Goal: Task Accomplishment & Management: Manage account settings

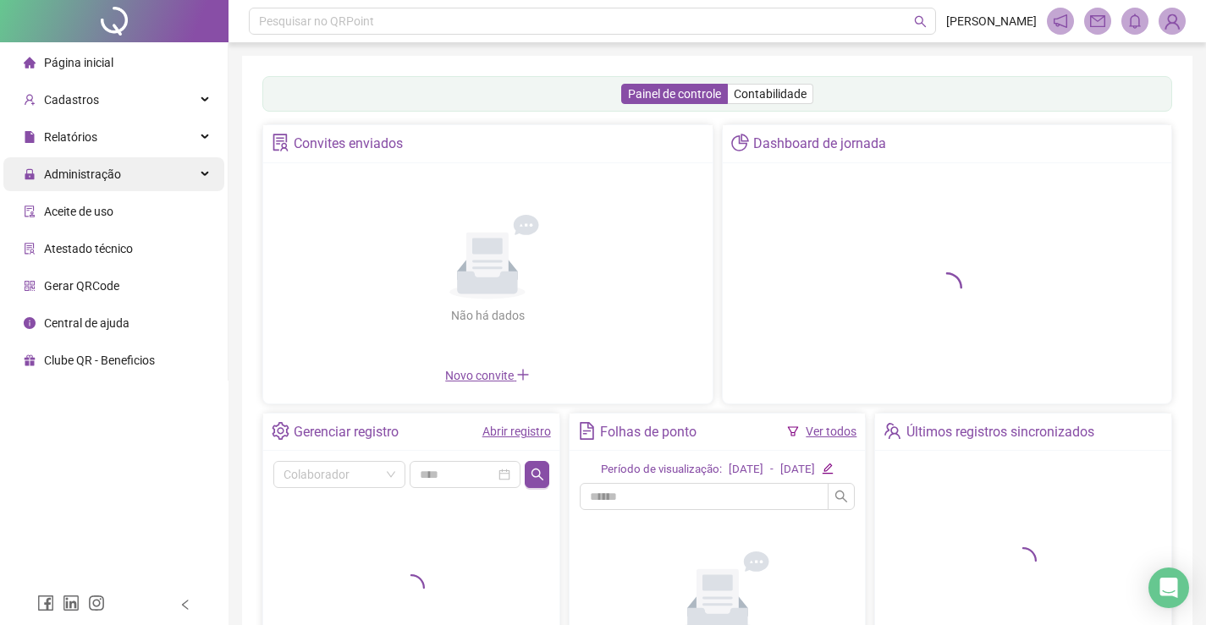
click at [179, 176] on div "Administração" at bounding box center [113, 174] width 221 height 34
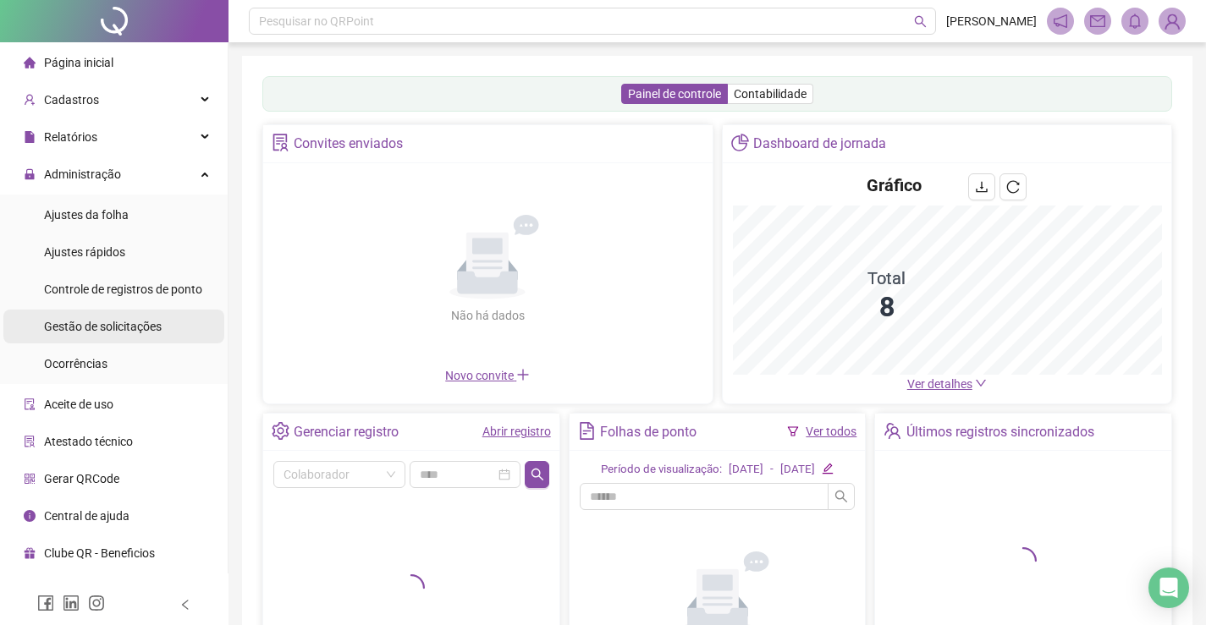
click at [157, 327] on span "Gestão de solicitações" at bounding box center [103, 327] width 118 height 14
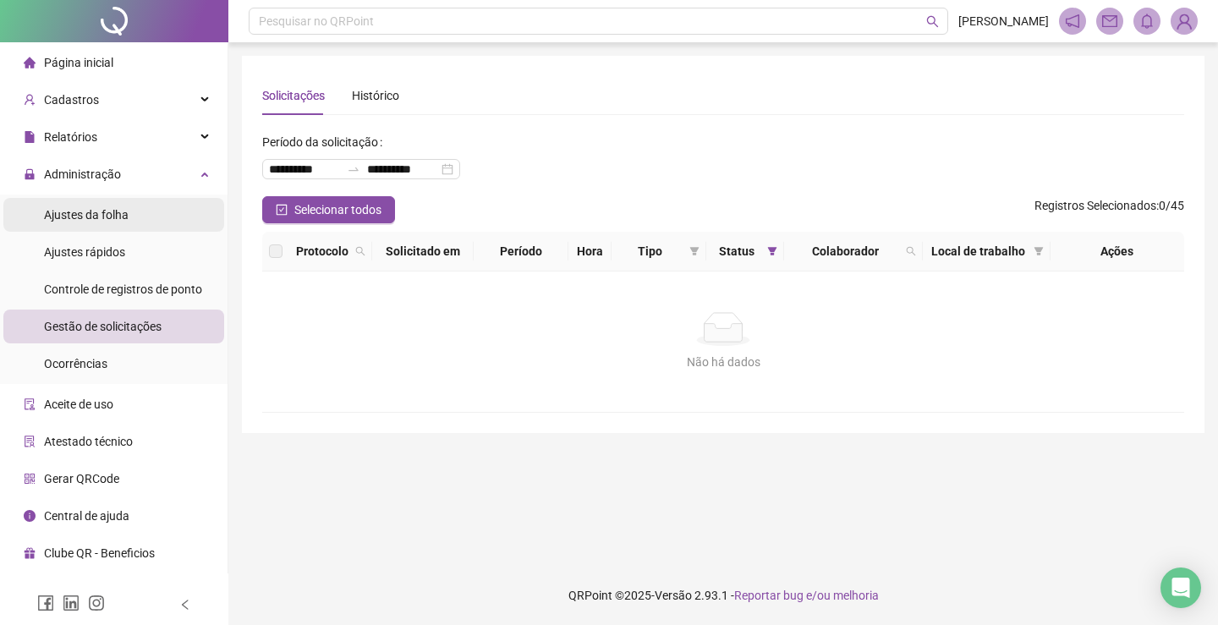
click at [133, 215] on li "Ajustes da folha" at bounding box center [113, 215] width 221 height 34
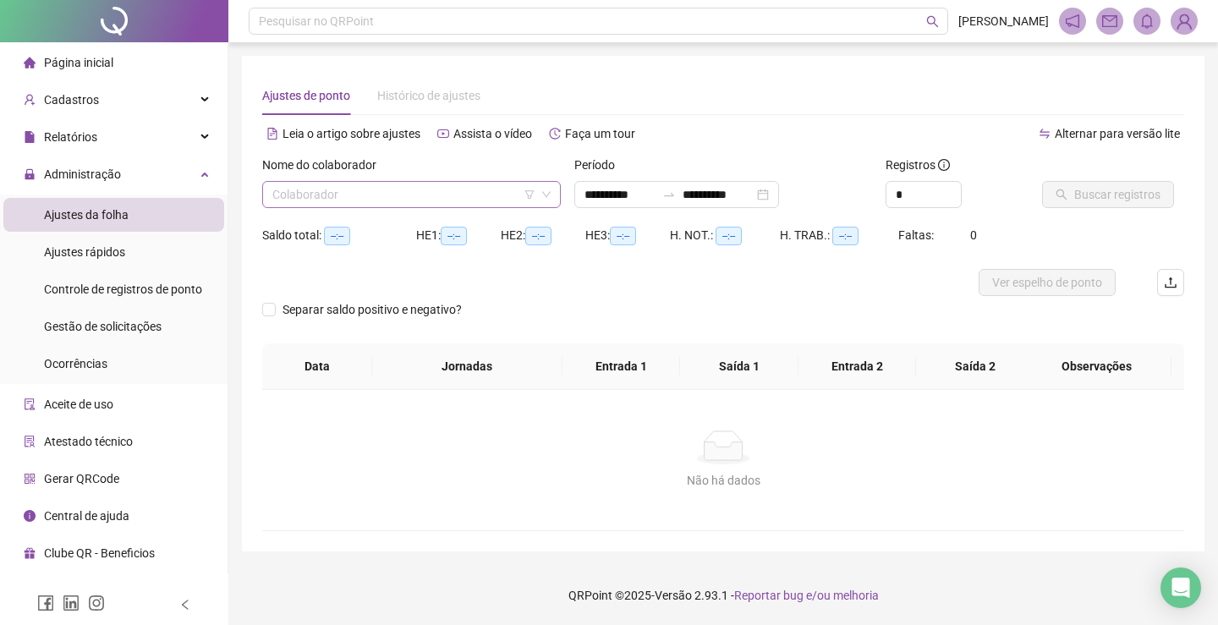
click at [388, 196] on input "search" at bounding box center [403, 194] width 263 height 25
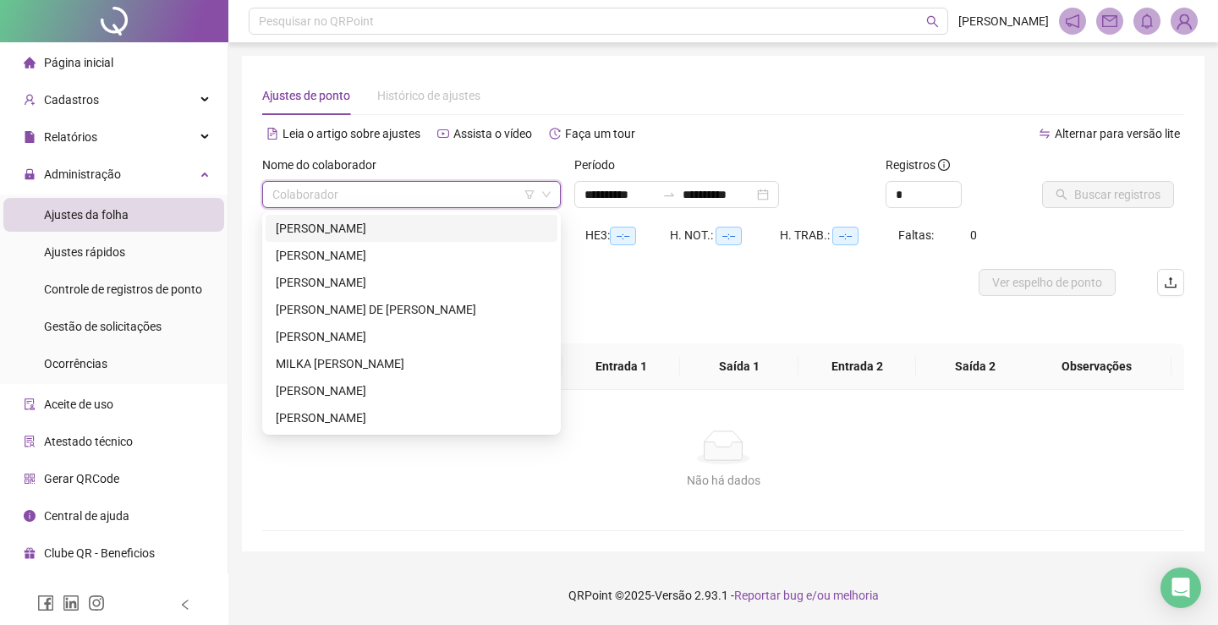
click at [383, 217] on div "[PERSON_NAME]" at bounding box center [412, 228] width 292 height 27
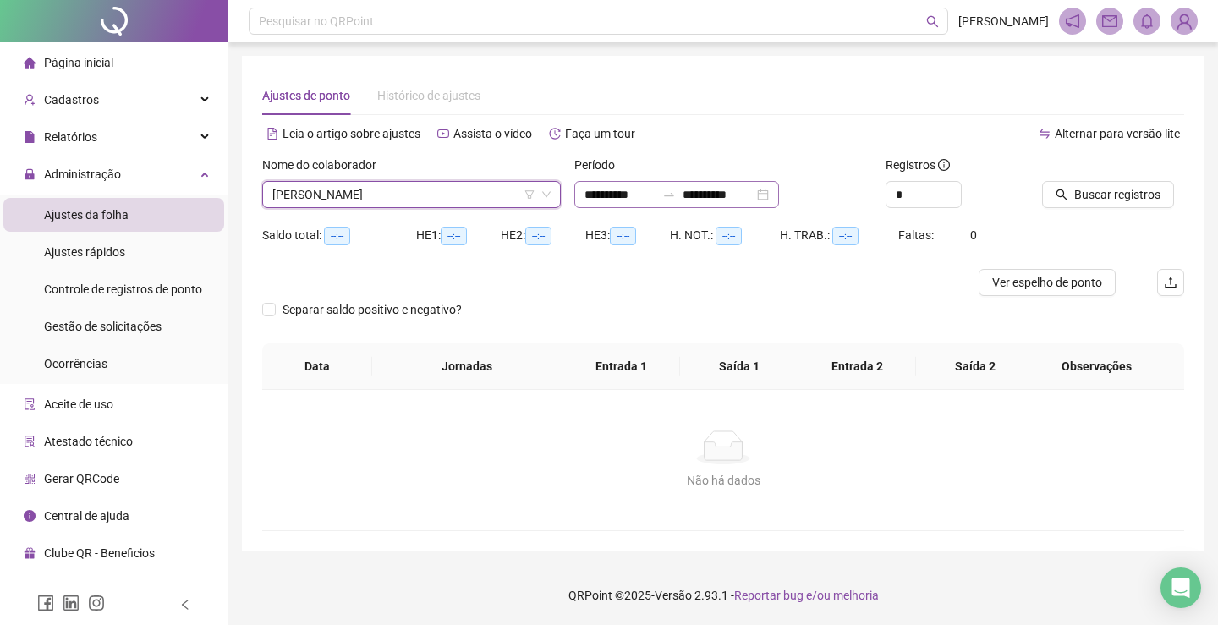
click at [779, 200] on div "**********" at bounding box center [677, 194] width 205 height 27
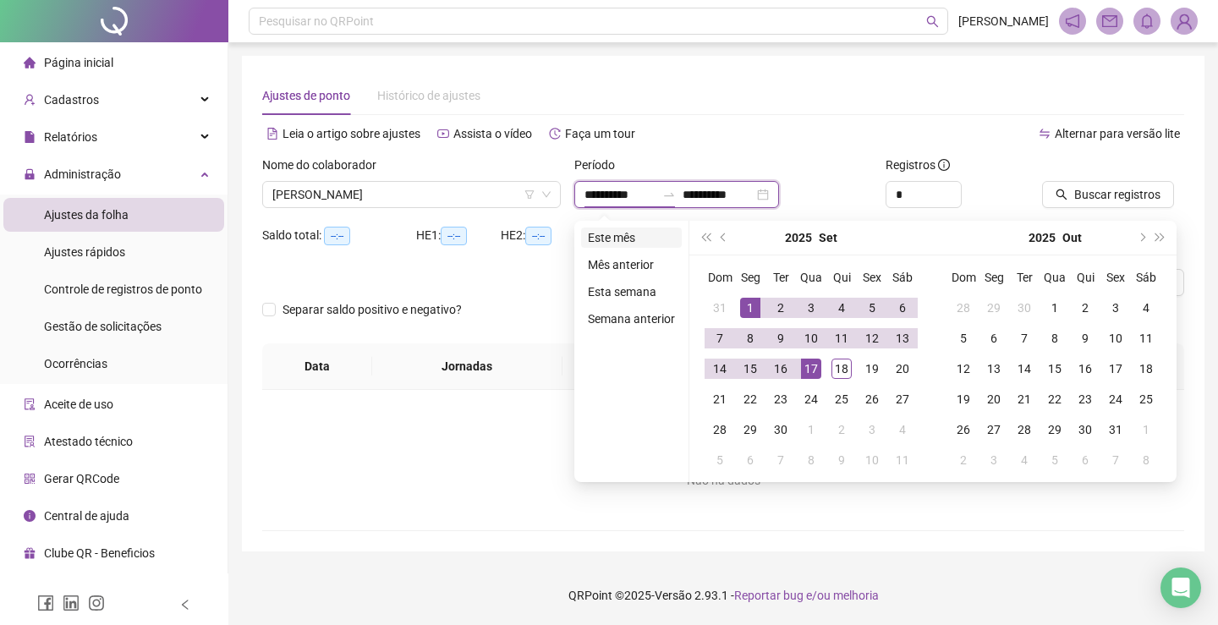
type input "**********"
click at [623, 234] on li "Este mês" at bounding box center [631, 238] width 101 height 20
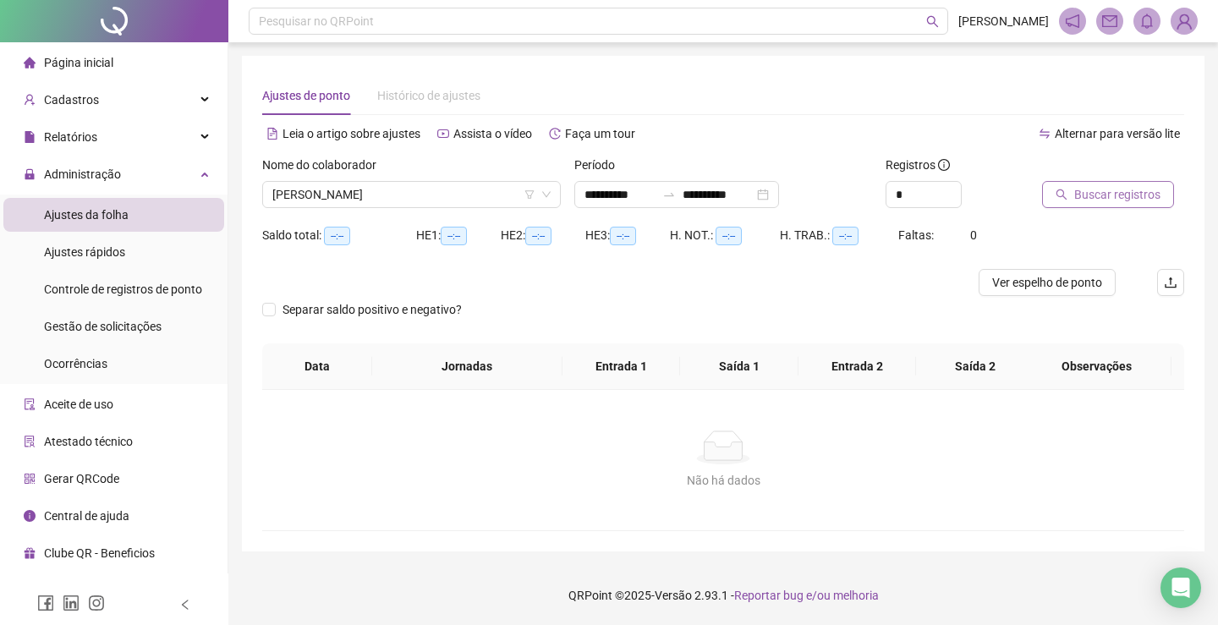
click at [1124, 203] on span "Buscar registros" at bounding box center [1118, 194] width 86 height 19
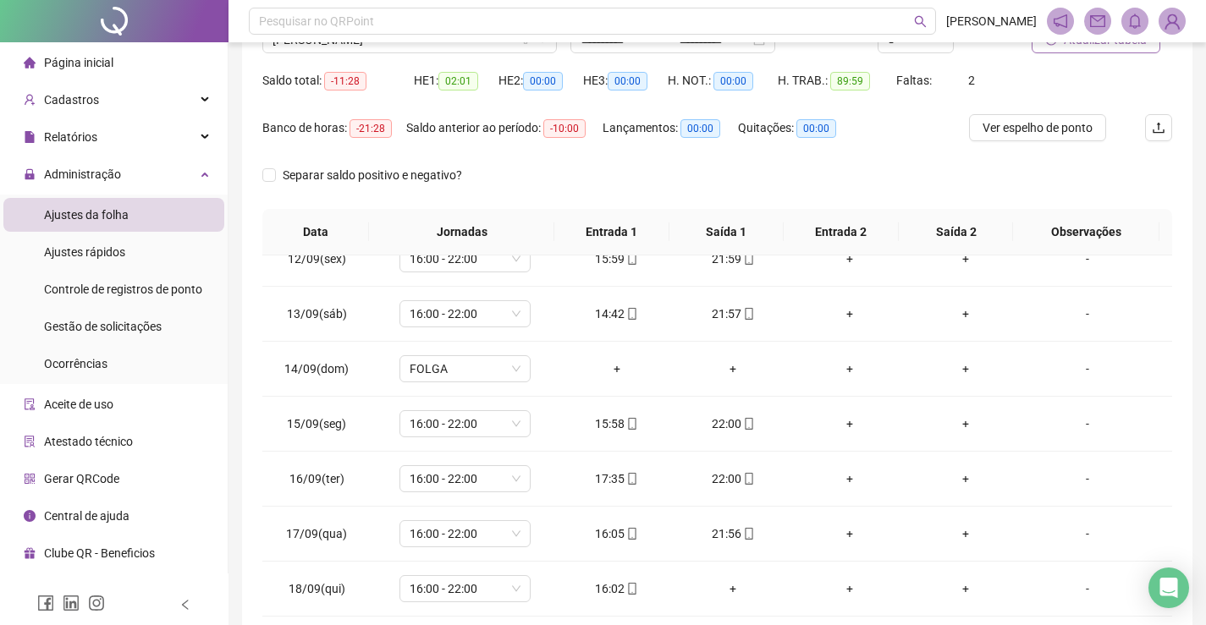
scroll to position [70, 0]
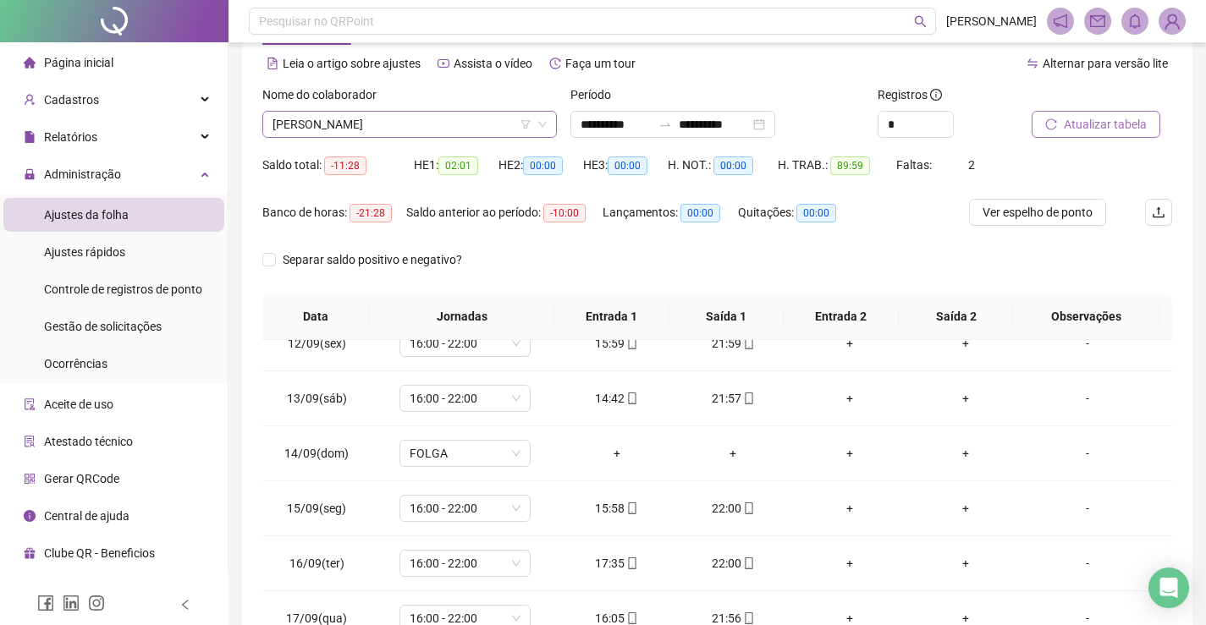
click at [468, 117] on span "[PERSON_NAME]" at bounding box center [409, 124] width 274 height 25
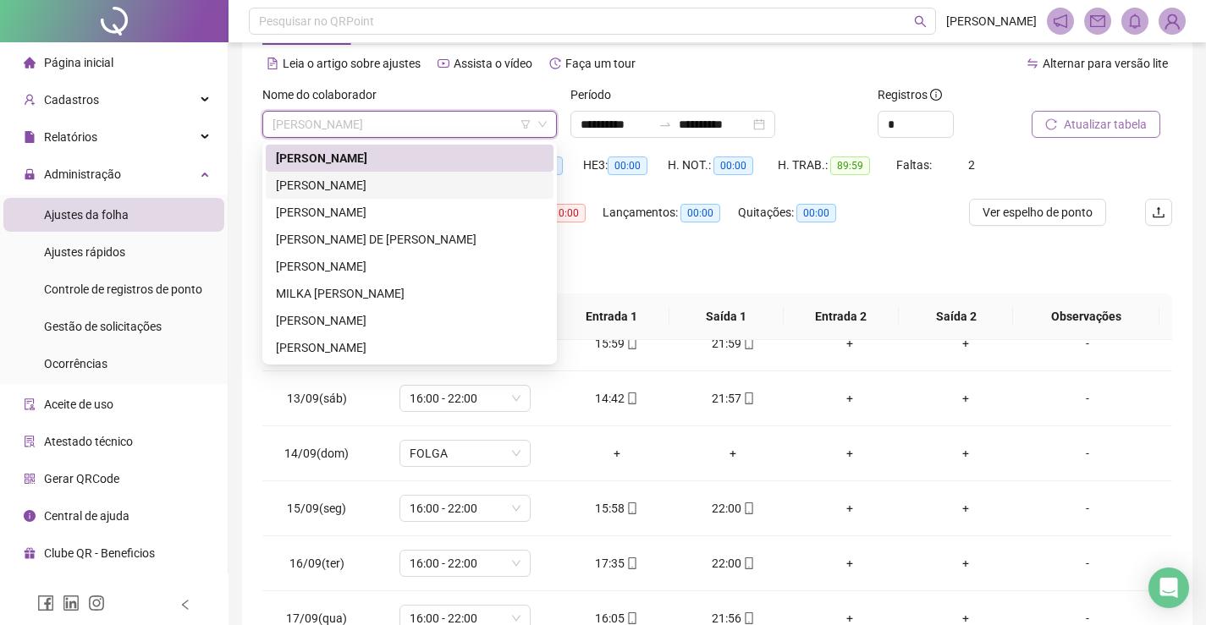
scroll to position [0, 0]
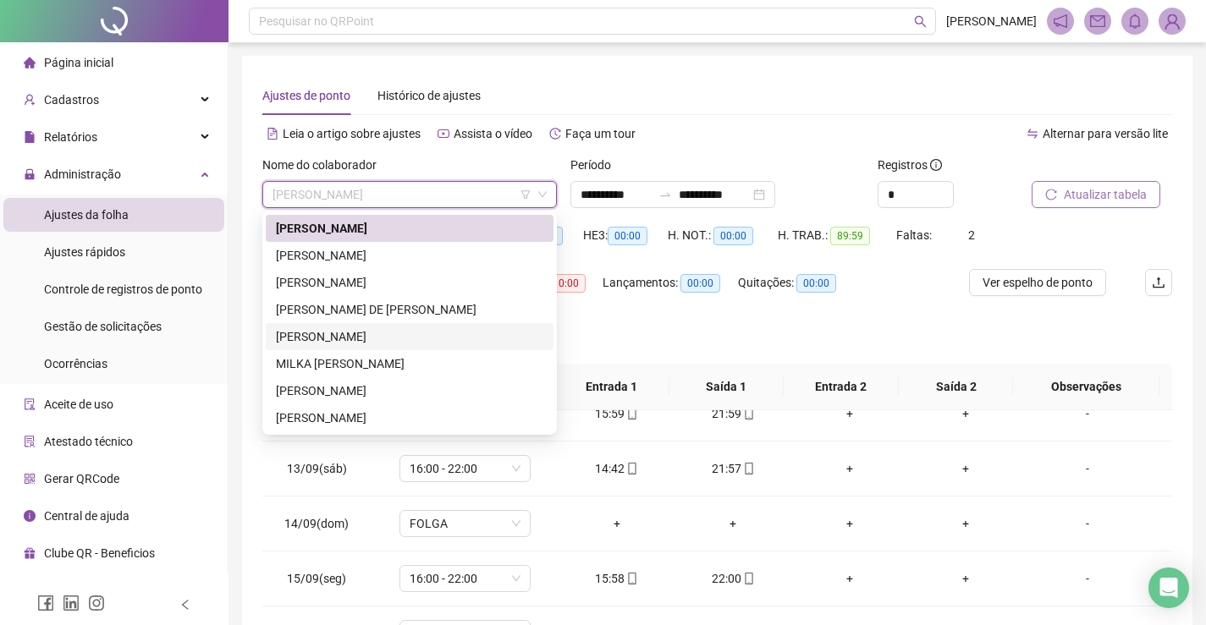
click at [415, 331] on div "[PERSON_NAME]" at bounding box center [409, 336] width 267 height 19
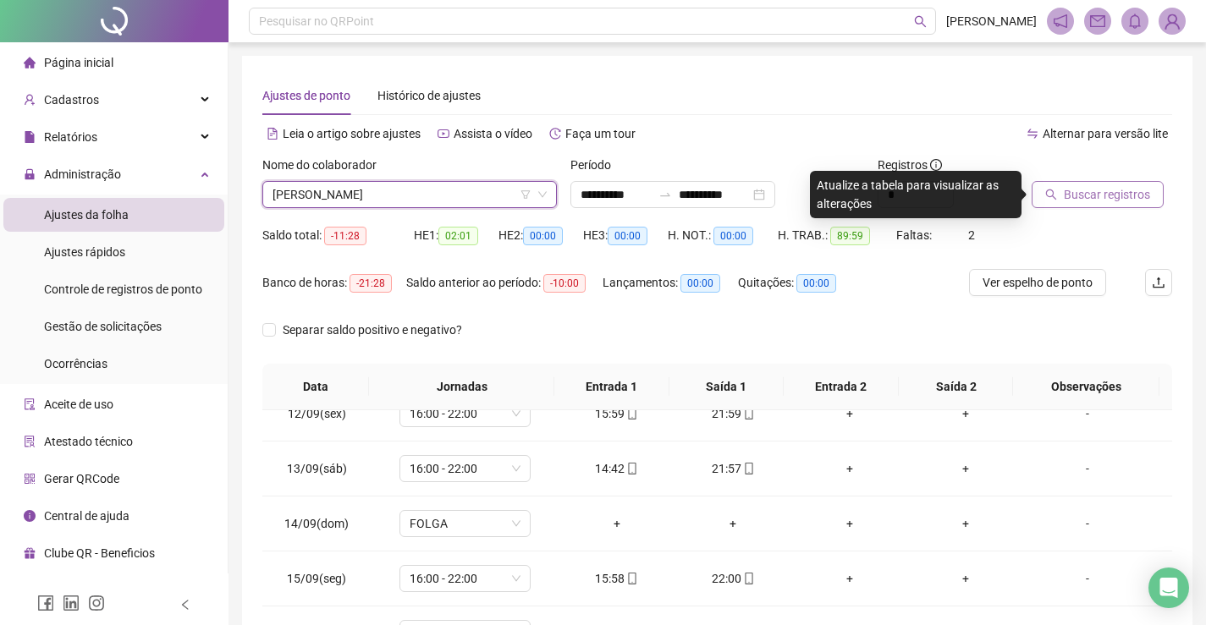
click at [1139, 182] on button "Buscar registros" at bounding box center [1097, 194] width 132 height 27
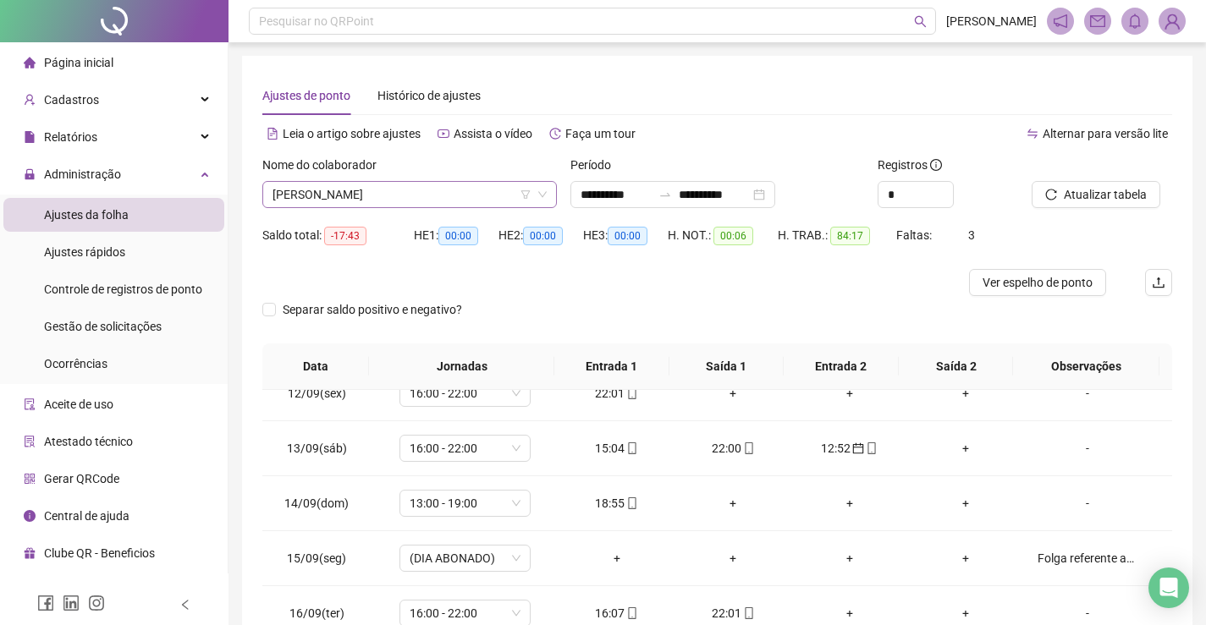
click at [473, 184] on span "[PERSON_NAME]" at bounding box center [409, 194] width 274 height 25
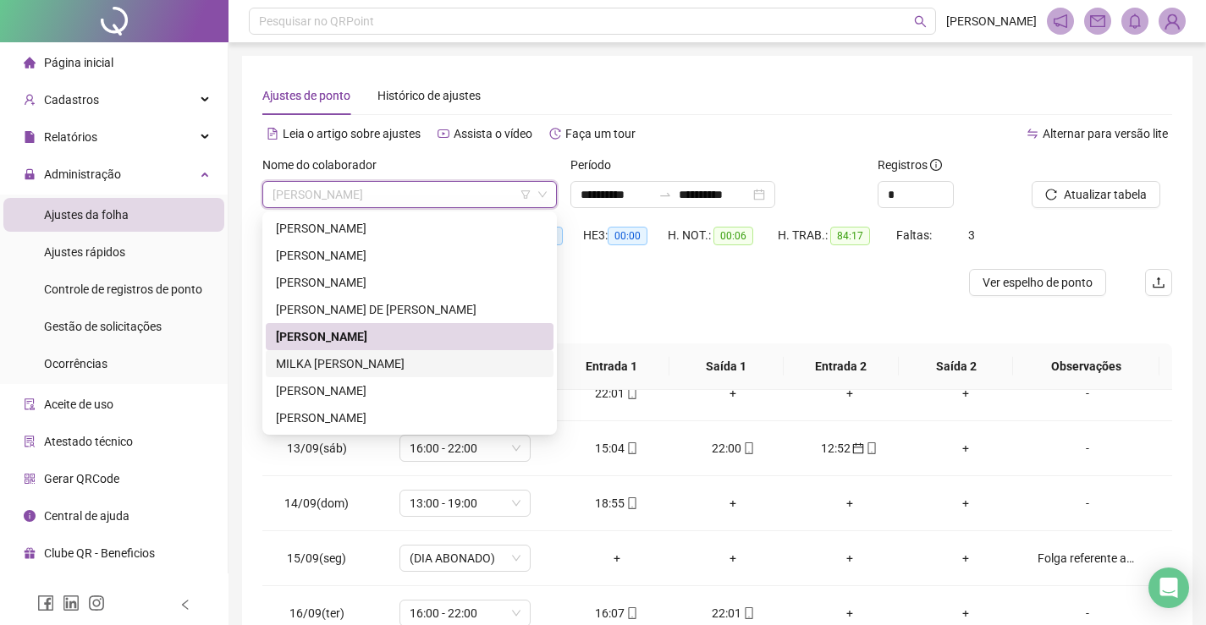
click at [441, 359] on div "MILKA [PERSON_NAME]" at bounding box center [409, 364] width 267 height 19
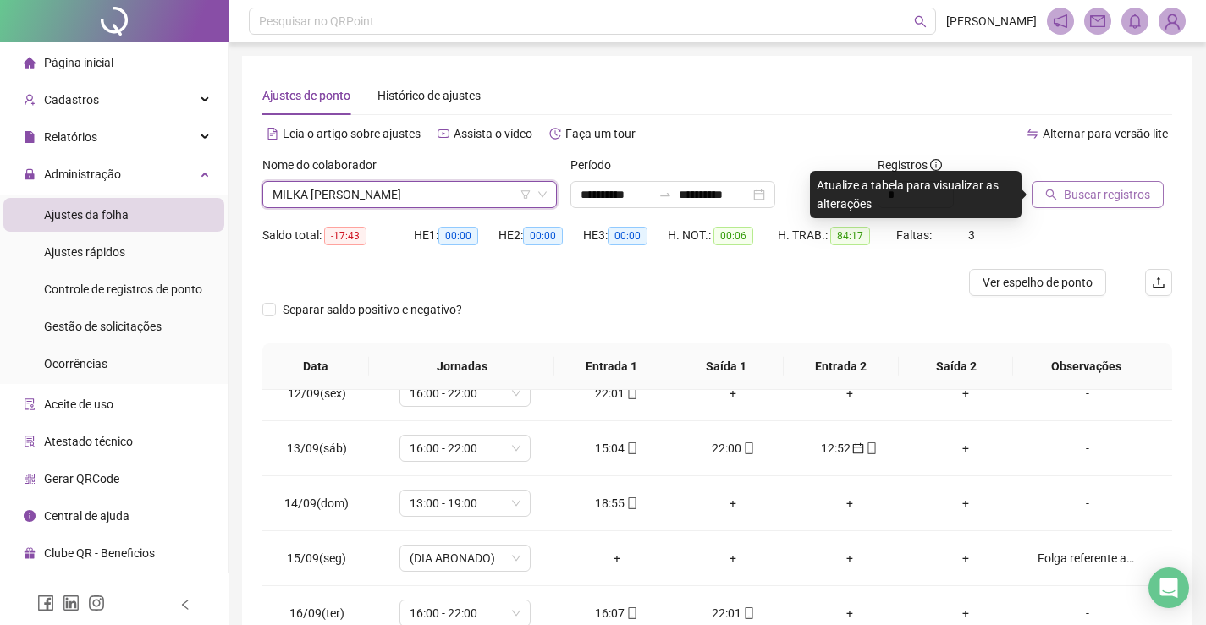
click at [1086, 200] on span "Buscar registros" at bounding box center [1107, 194] width 86 height 19
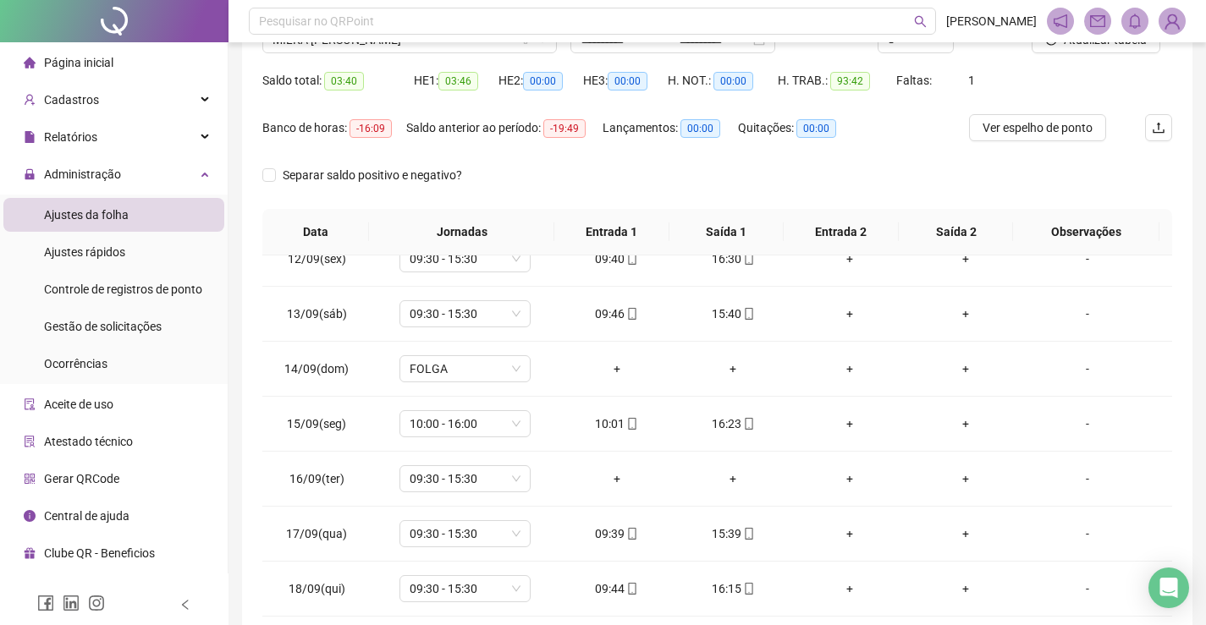
scroll to position [70, 0]
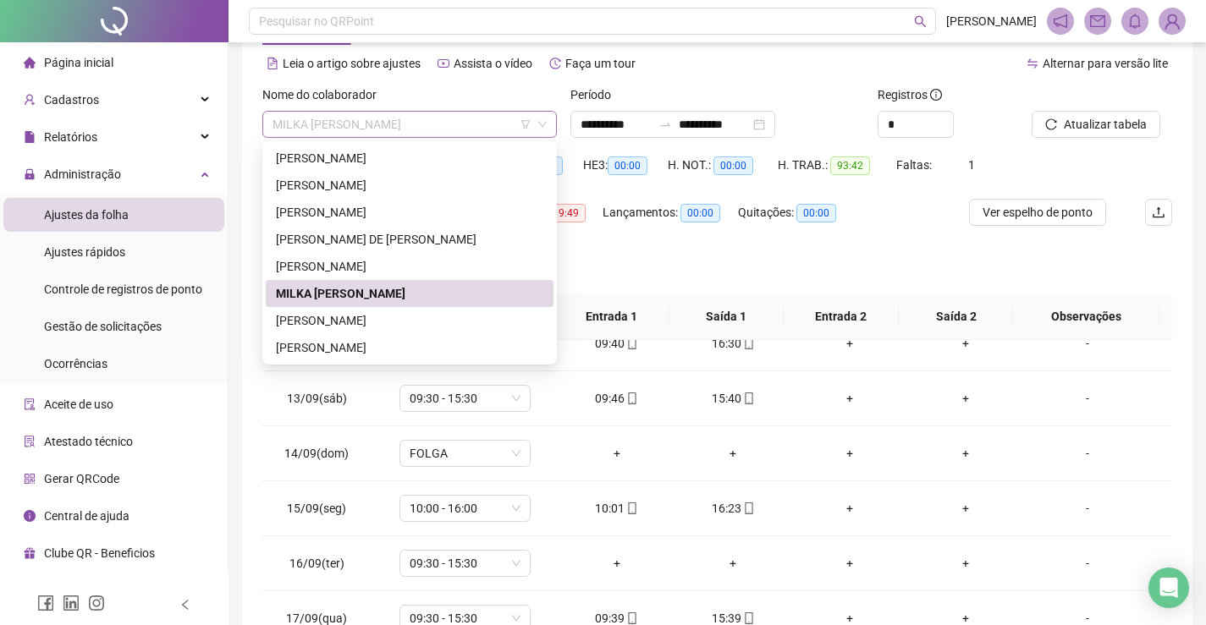
click at [475, 125] on span "MILKA [PERSON_NAME]" at bounding box center [409, 124] width 274 height 25
click at [410, 316] on div "[PERSON_NAME]" at bounding box center [409, 320] width 267 height 19
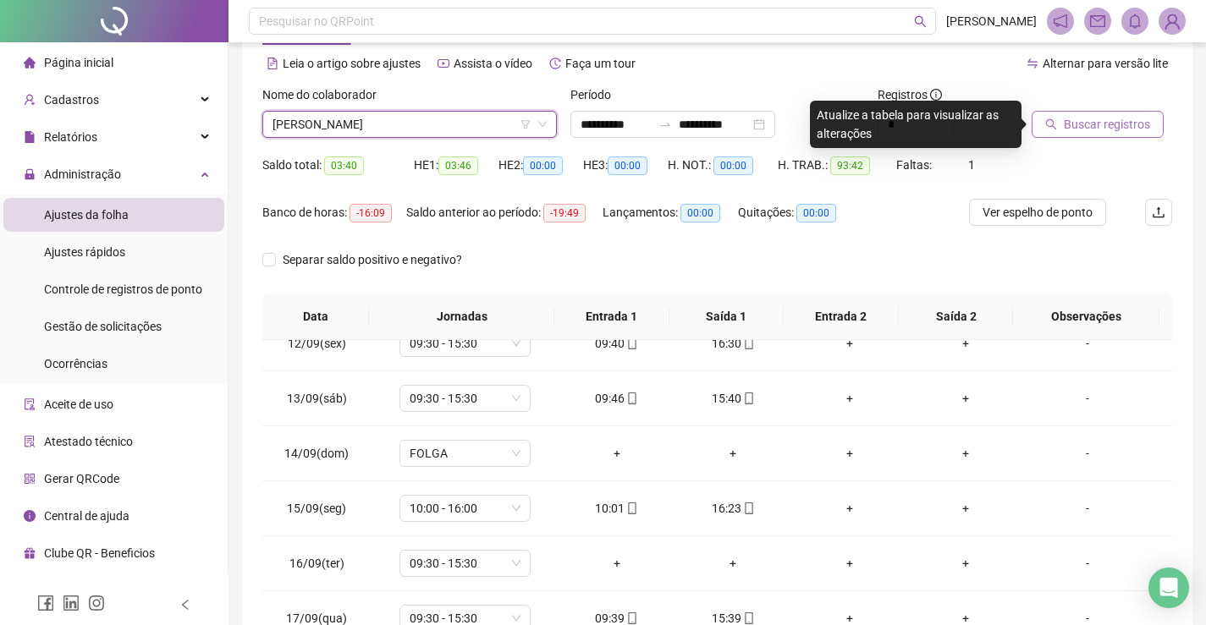
click at [1093, 125] on span "Buscar registros" at bounding box center [1107, 124] width 86 height 19
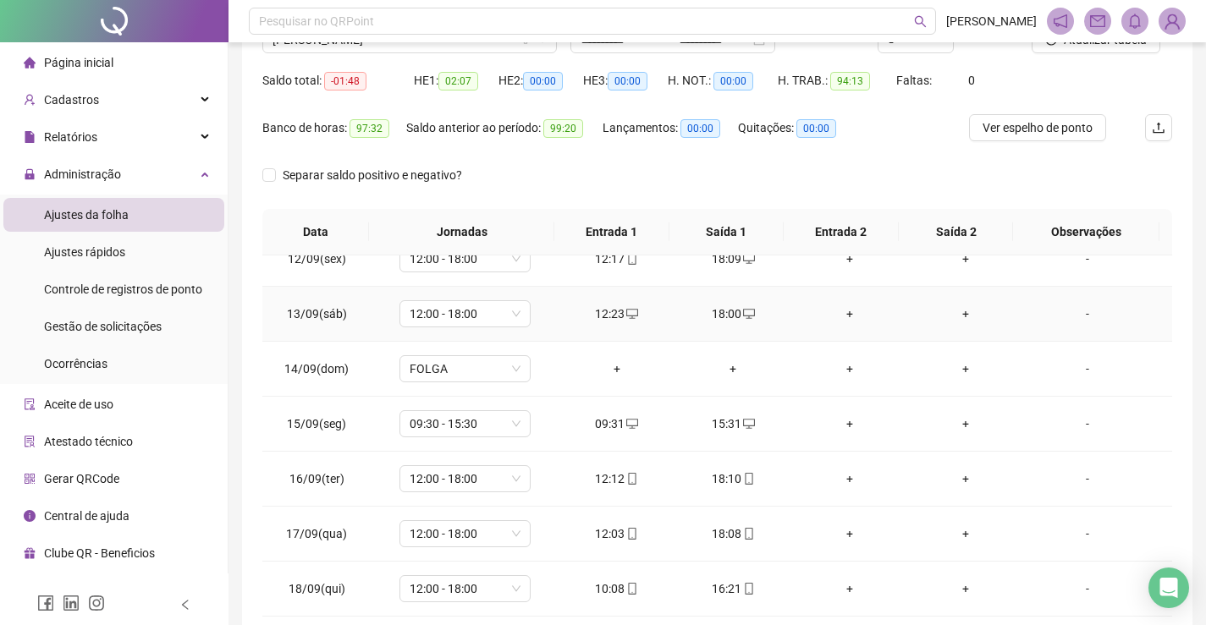
scroll to position [239, 0]
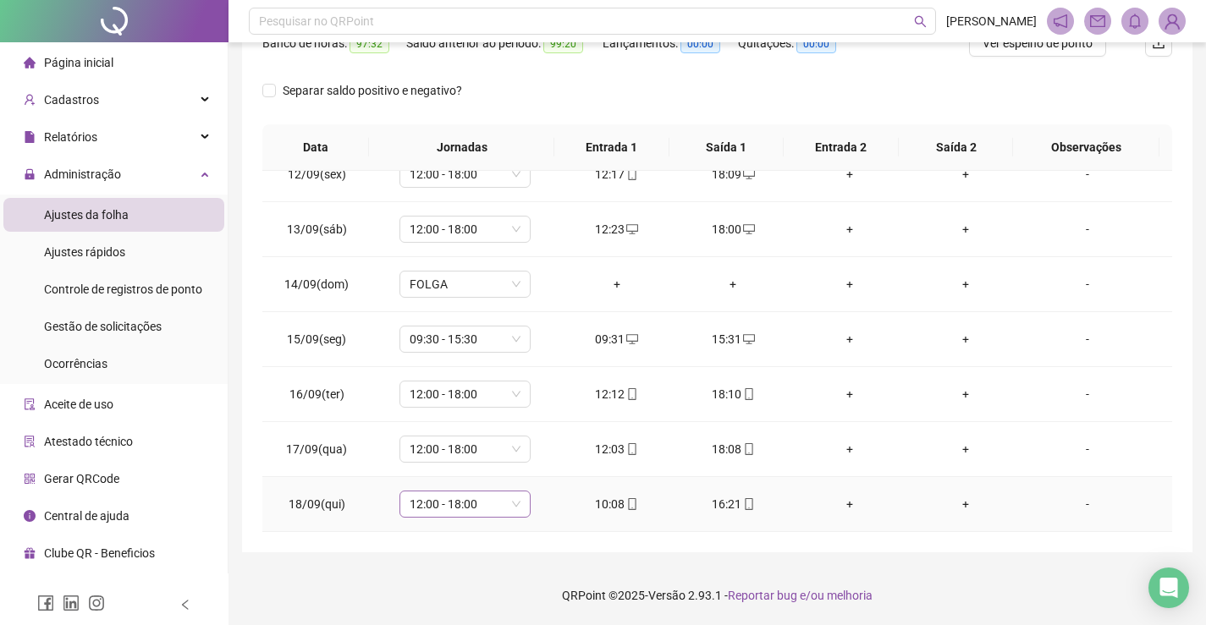
click at [484, 513] on span "12:00 - 18:00" at bounding box center [465, 504] width 111 height 25
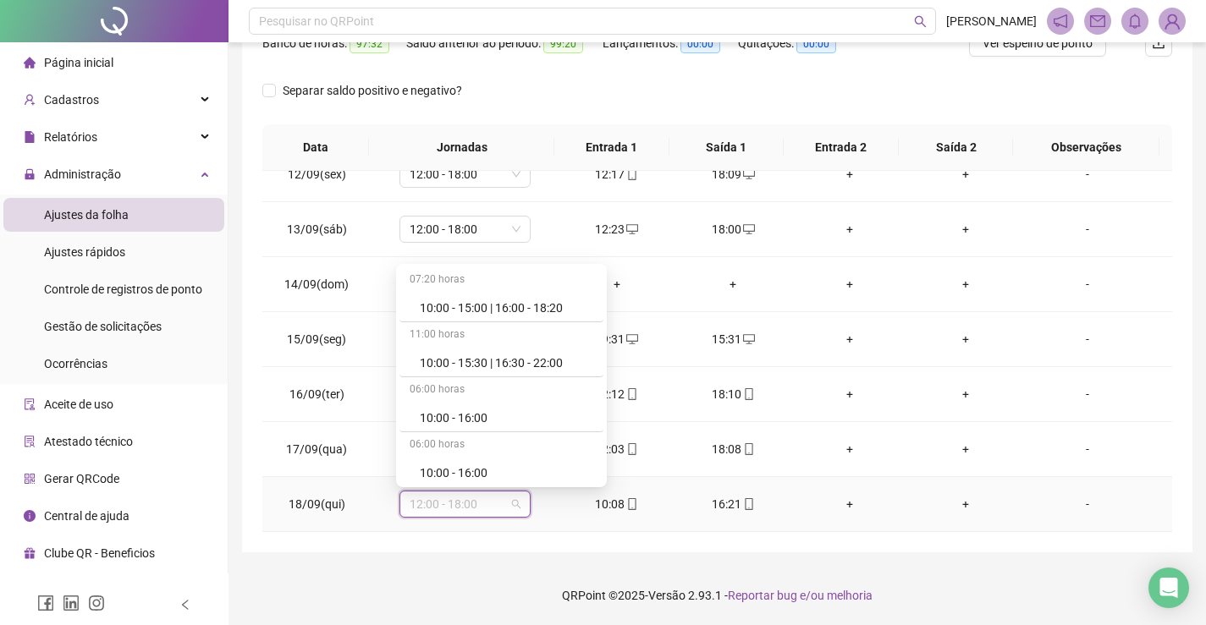
scroll to position [3384, 0]
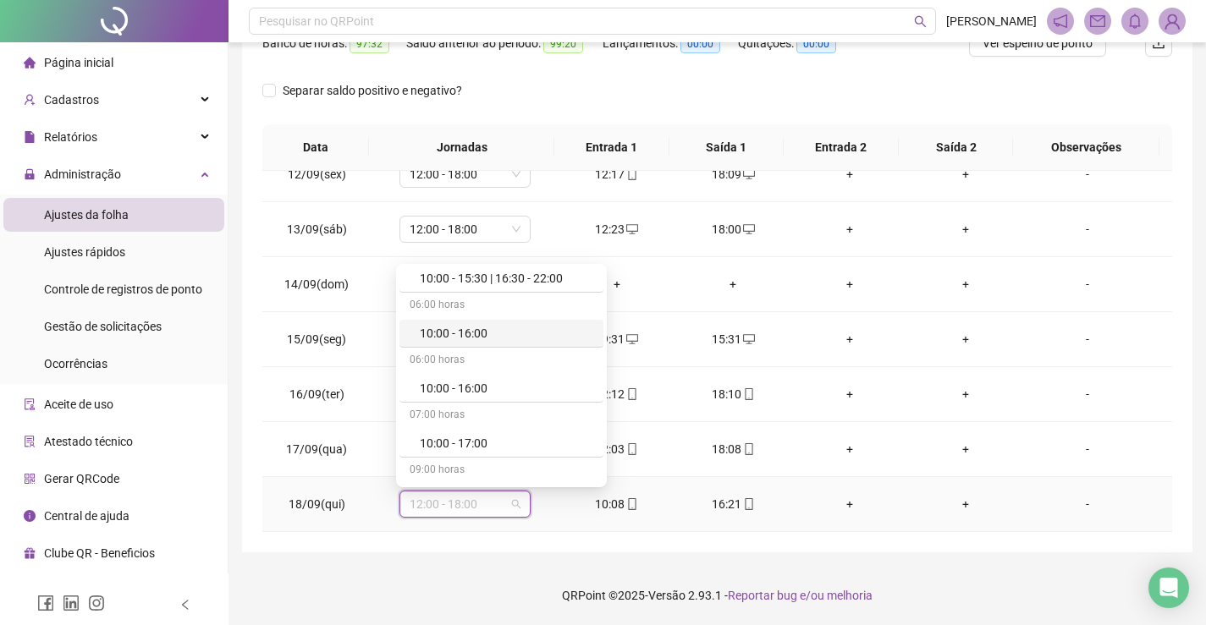
click at [509, 331] on div "10:00 - 16:00" at bounding box center [506, 333] width 173 height 19
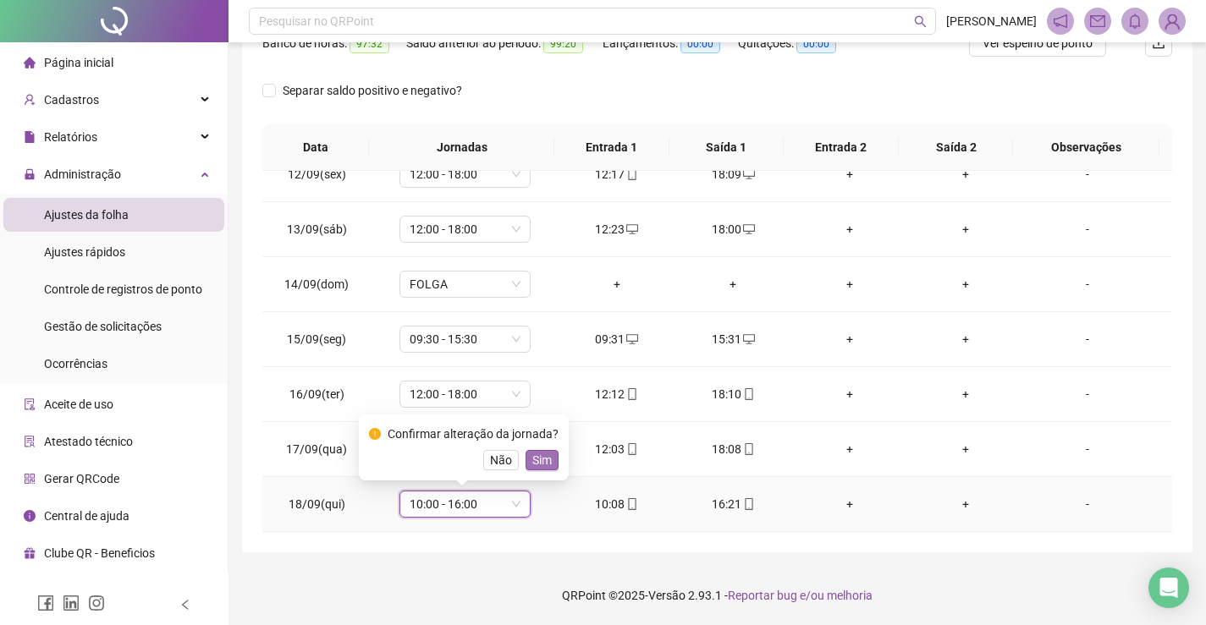
click at [541, 454] on span "Sim" at bounding box center [541, 460] width 19 height 19
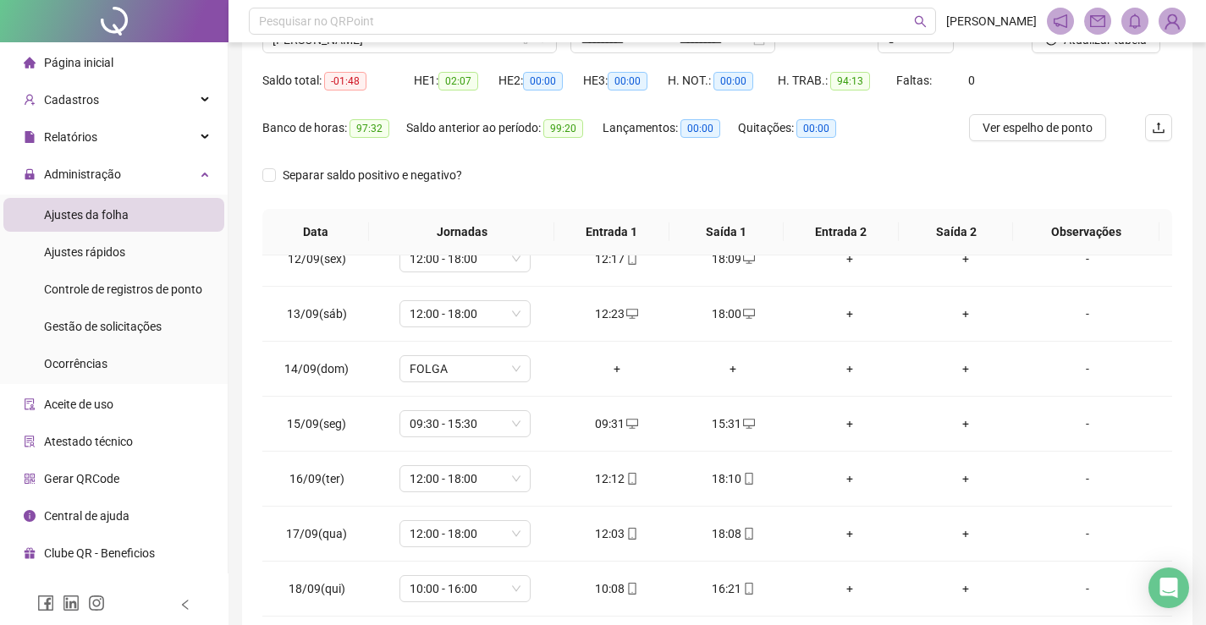
scroll to position [70, 0]
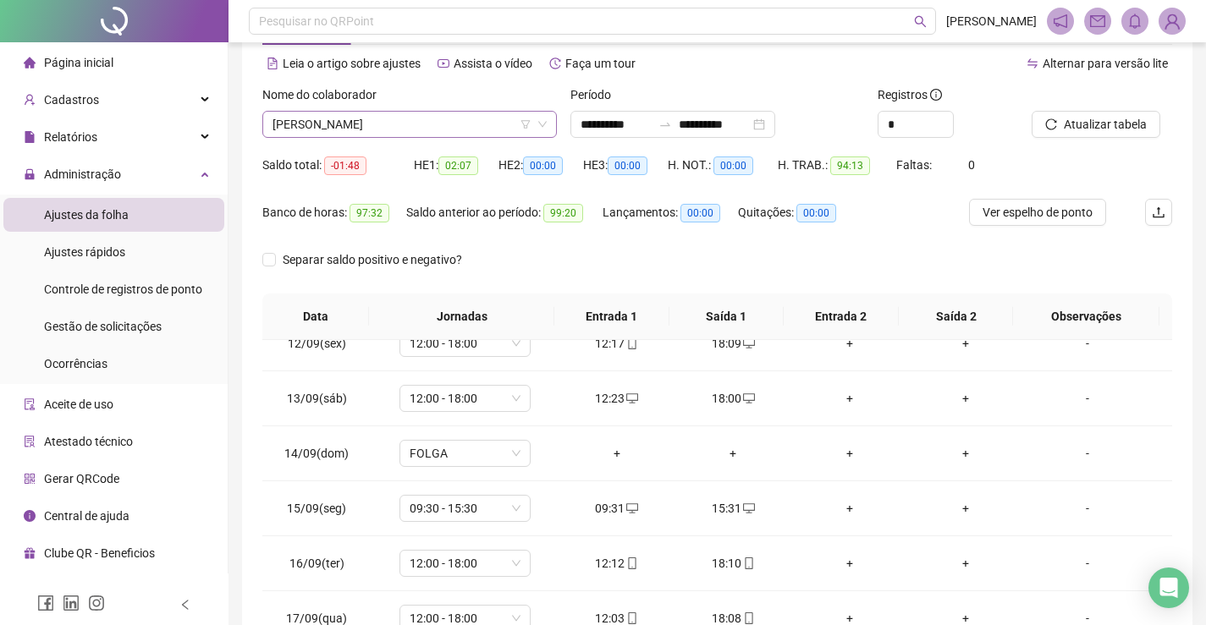
click at [410, 113] on span "[PERSON_NAME]" at bounding box center [409, 124] width 274 height 25
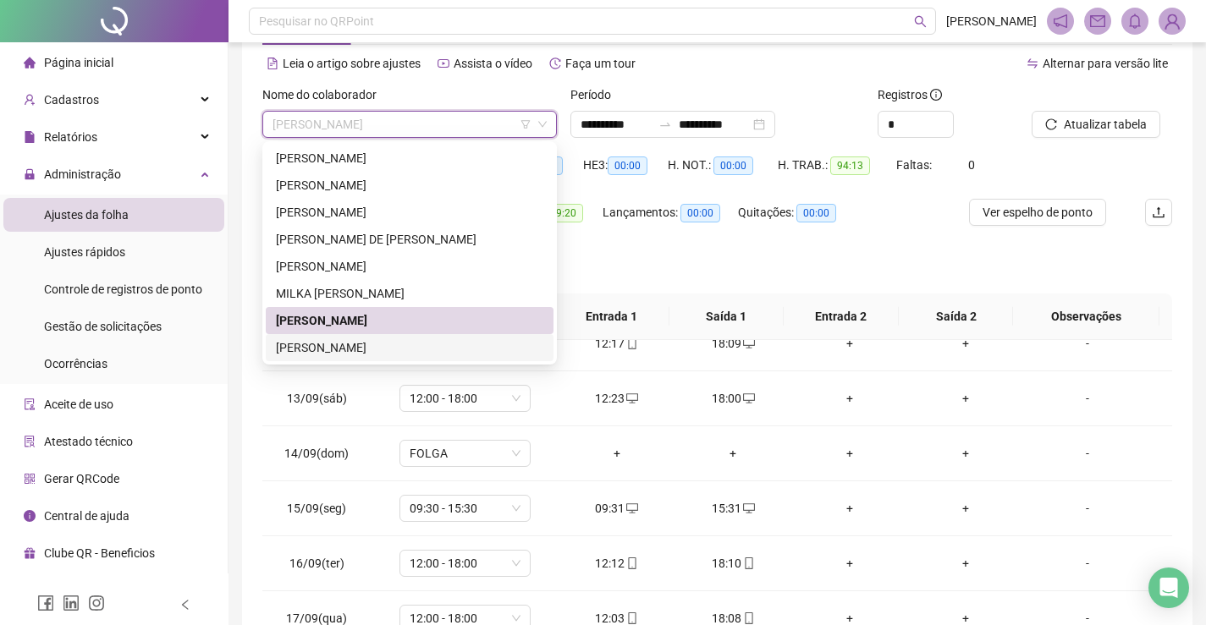
click at [407, 350] on div "[PERSON_NAME]" at bounding box center [409, 347] width 267 height 19
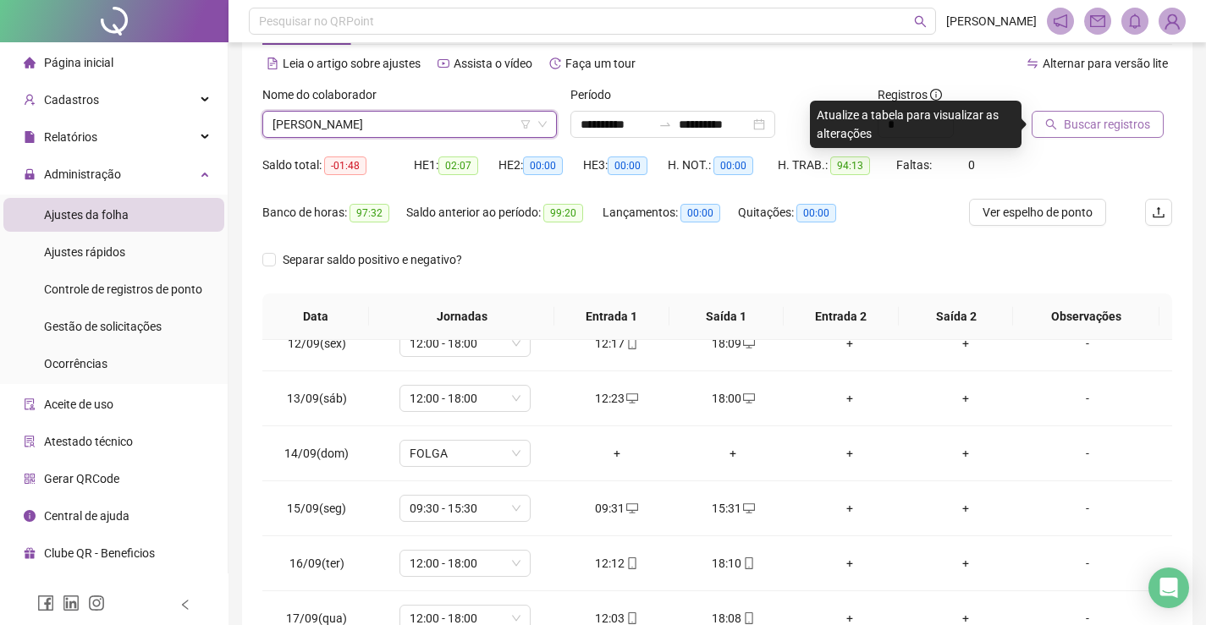
click at [1044, 114] on button "Buscar registros" at bounding box center [1097, 124] width 132 height 27
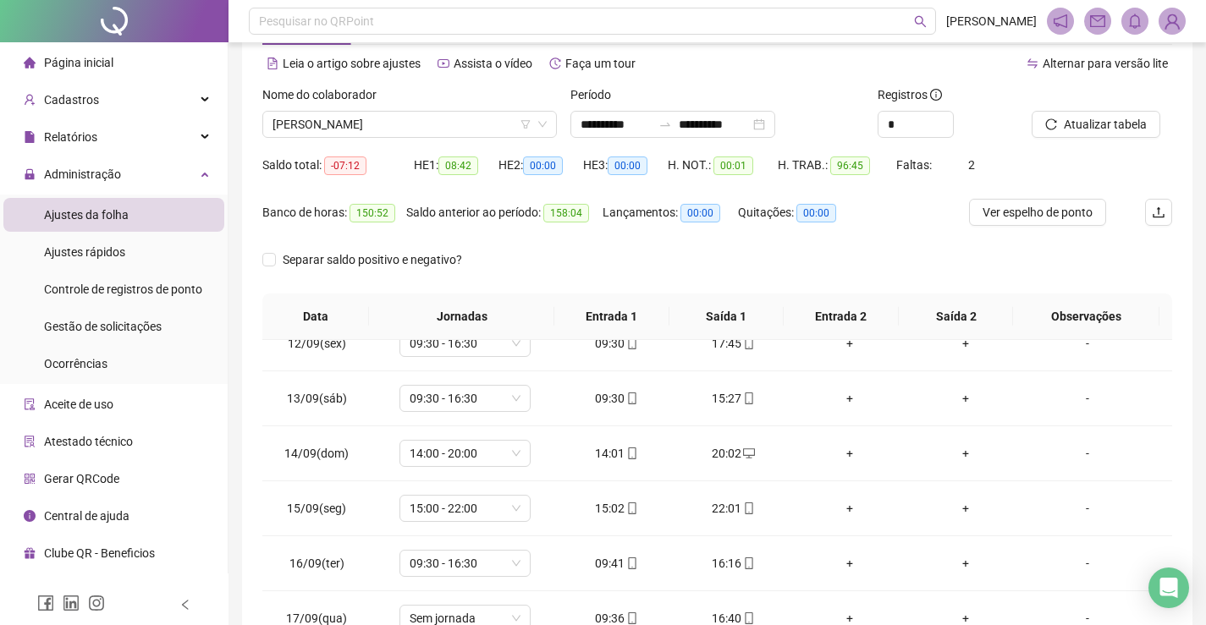
scroll to position [239, 0]
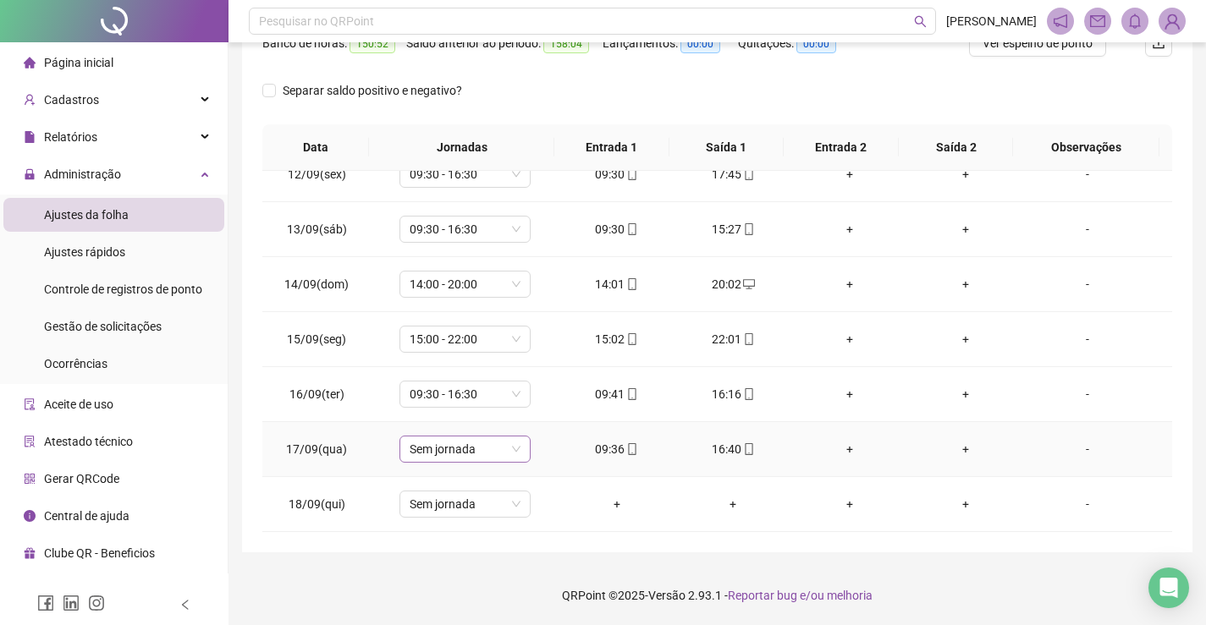
click at [500, 451] on span "Sem jornada" at bounding box center [465, 449] width 111 height 25
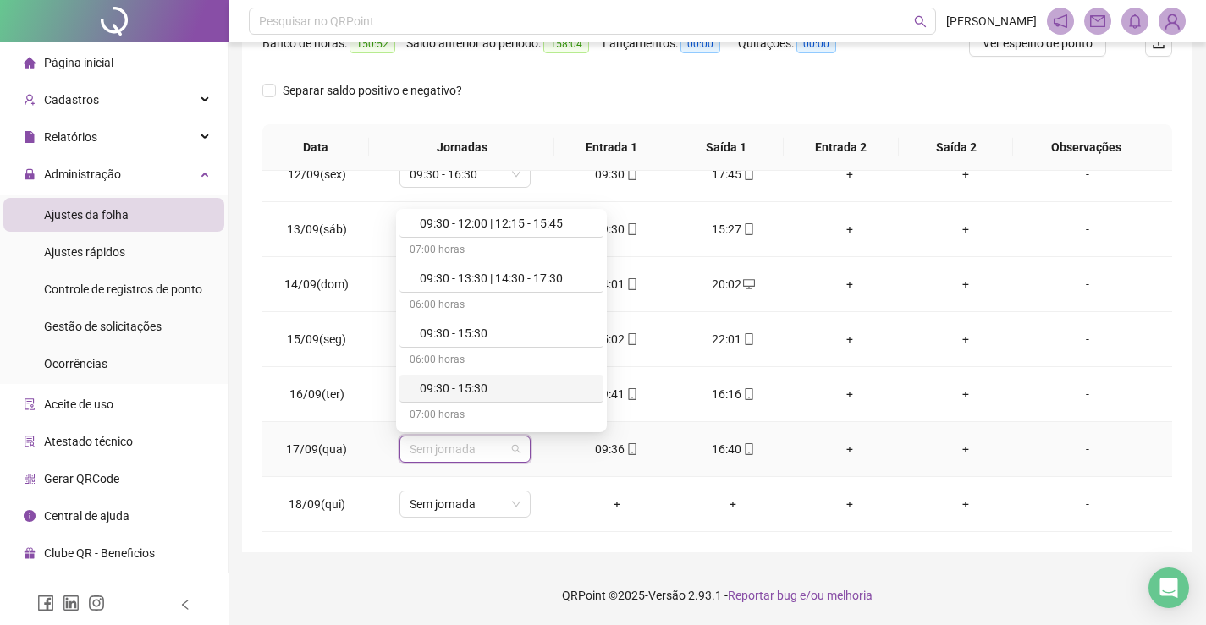
scroll to position [2809, 0]
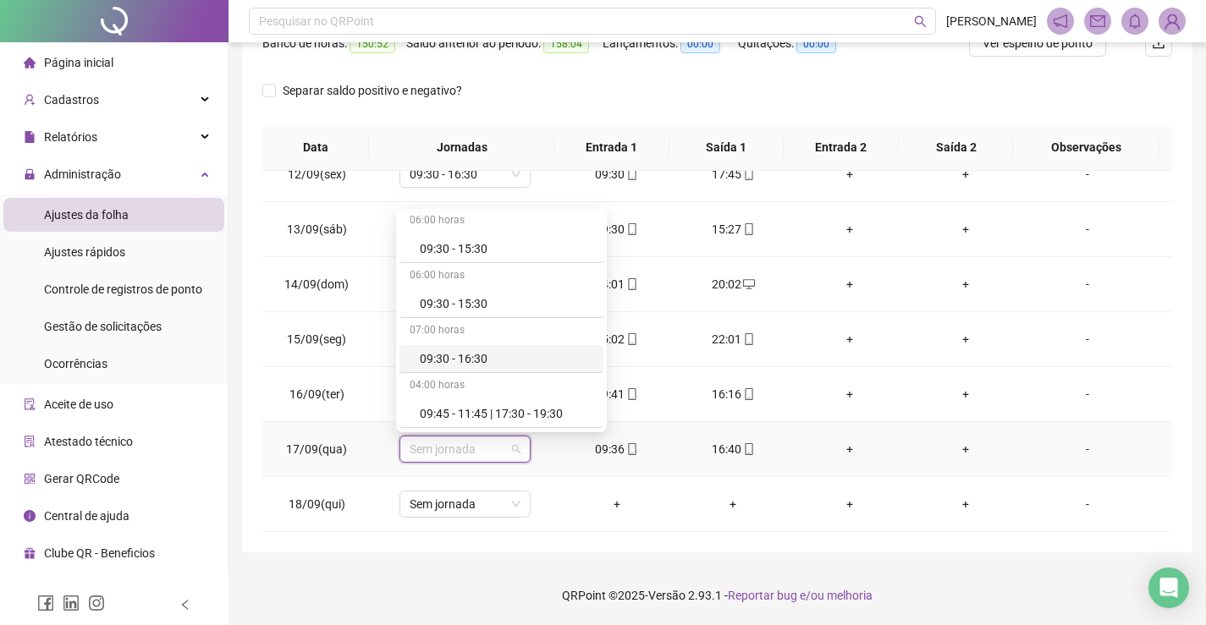
click at [520, 352] on div "09:30 - 16:30" at bounding box center [506, 358] width 173 height 19
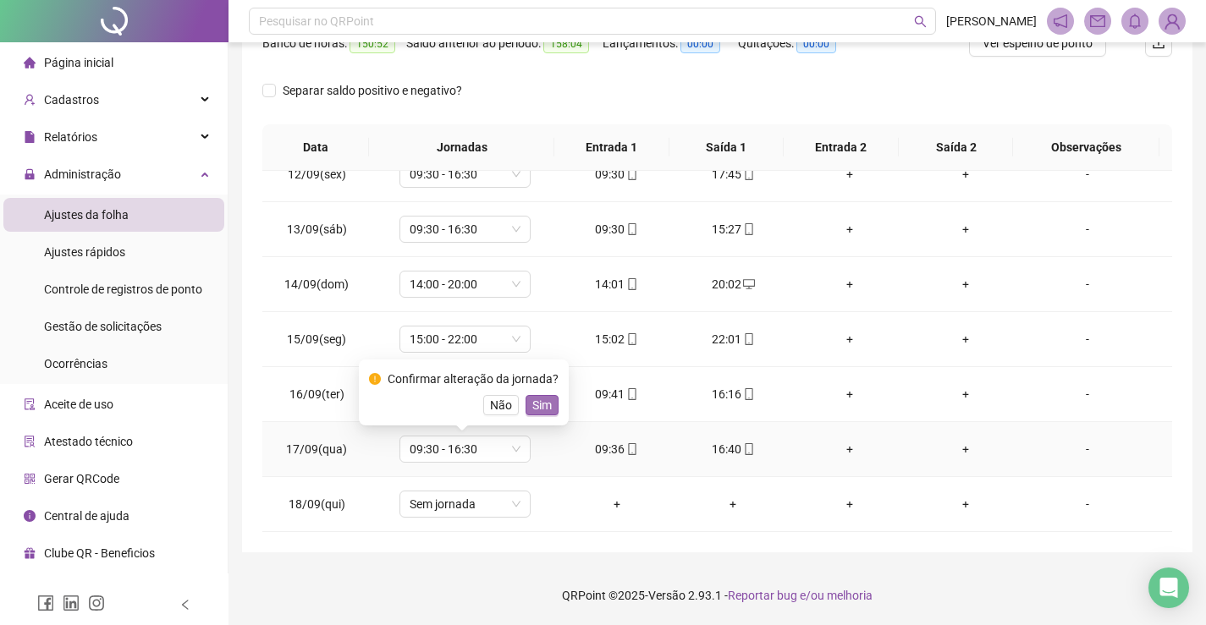
click at [551, 409] on button "Sim" at bounding box center [541, 405] width 33 height 20
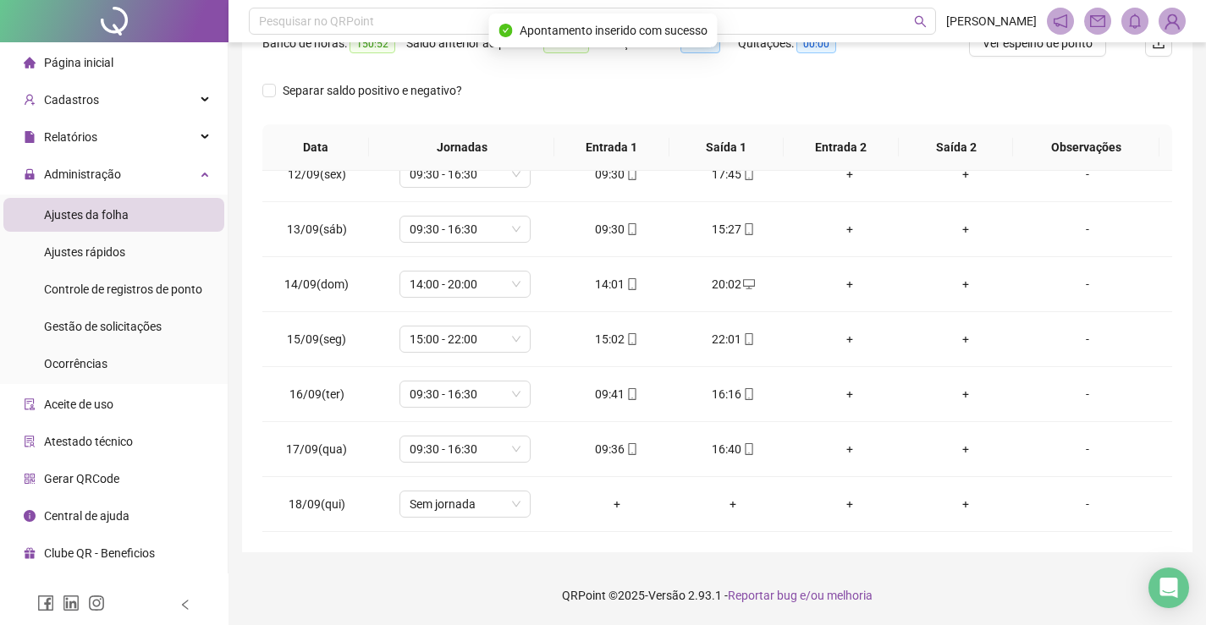
scroll to position [70, 0]
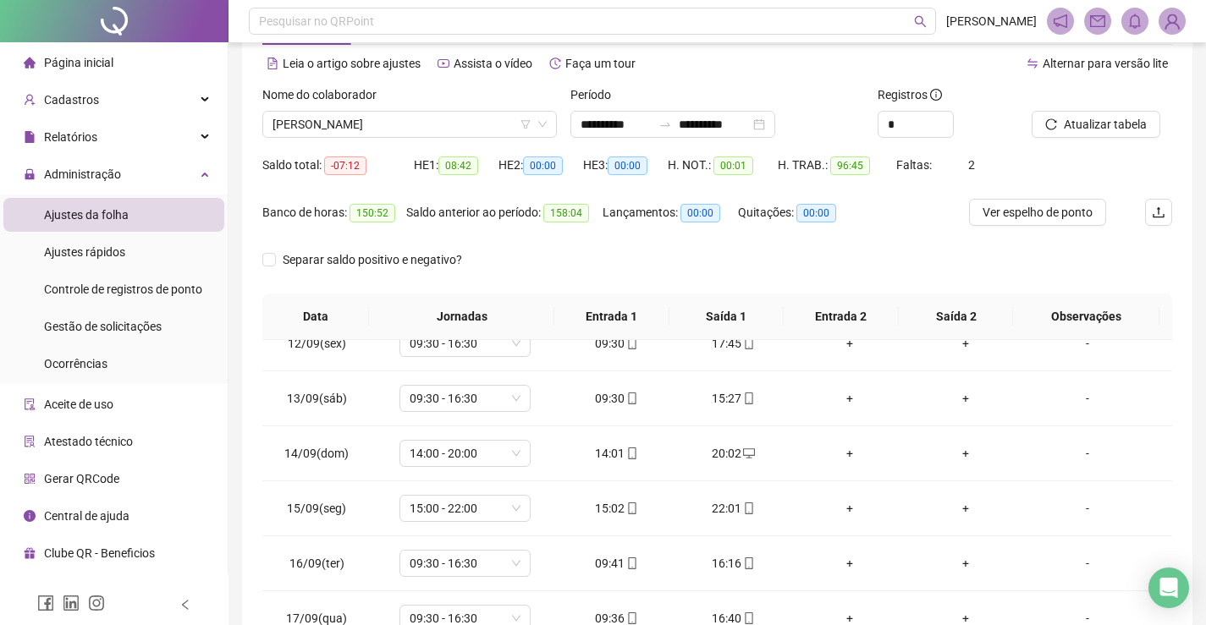
click at [175, 69] on li "Página inicial" at bounding box center [113, 63] width 221 height 34
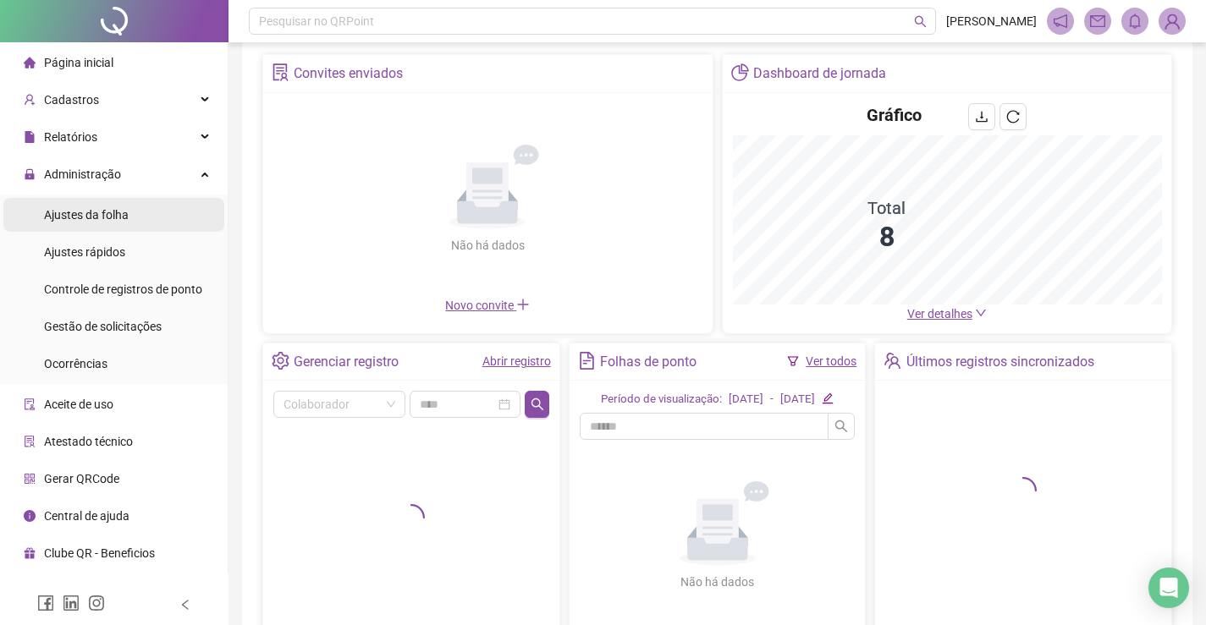
click at [147, 217] on li "Ajustes da folha" at bounding box center [113, 215] width 221 height 34
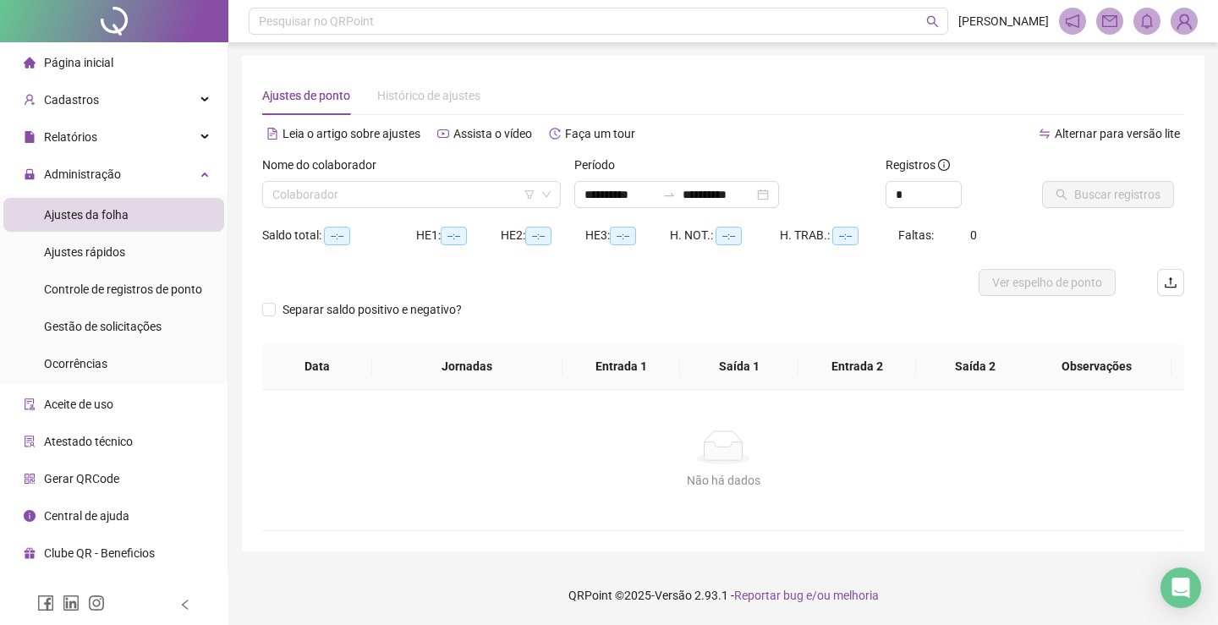
type input "**********"
click at [427, 194] on input "search" at bounding box center [403, 194] width 263 height 25
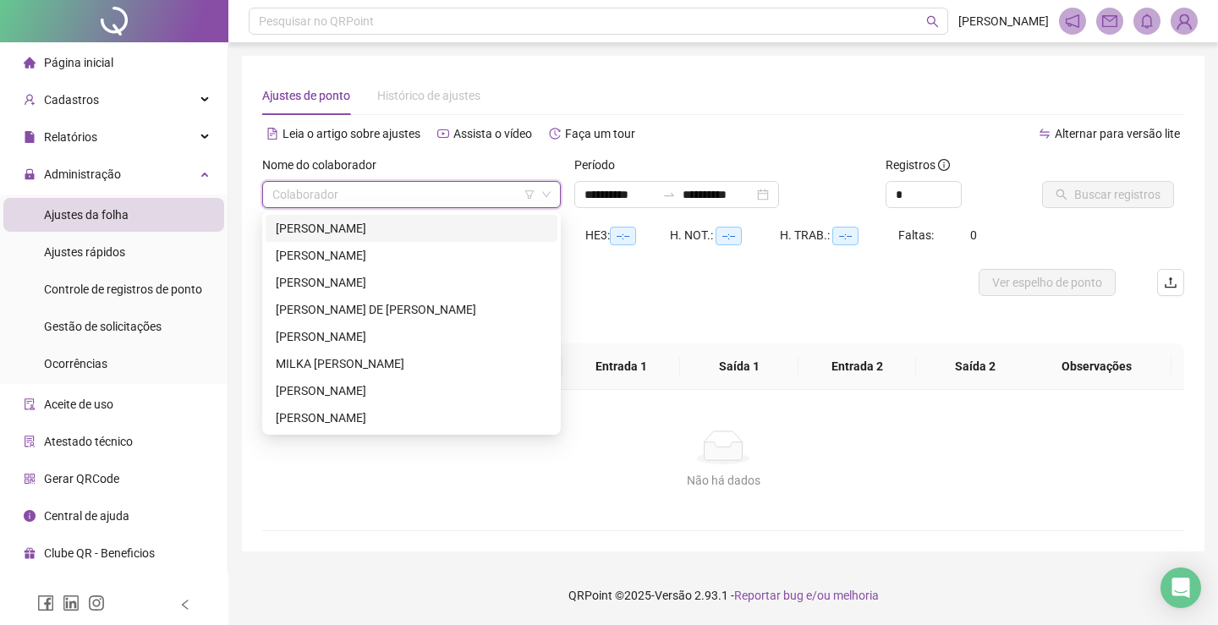
click at [151, 72] on li "Página inicial" at bounding box center [113, 63] width 221 height 34
